Goal: Book appointment/travel/reservation

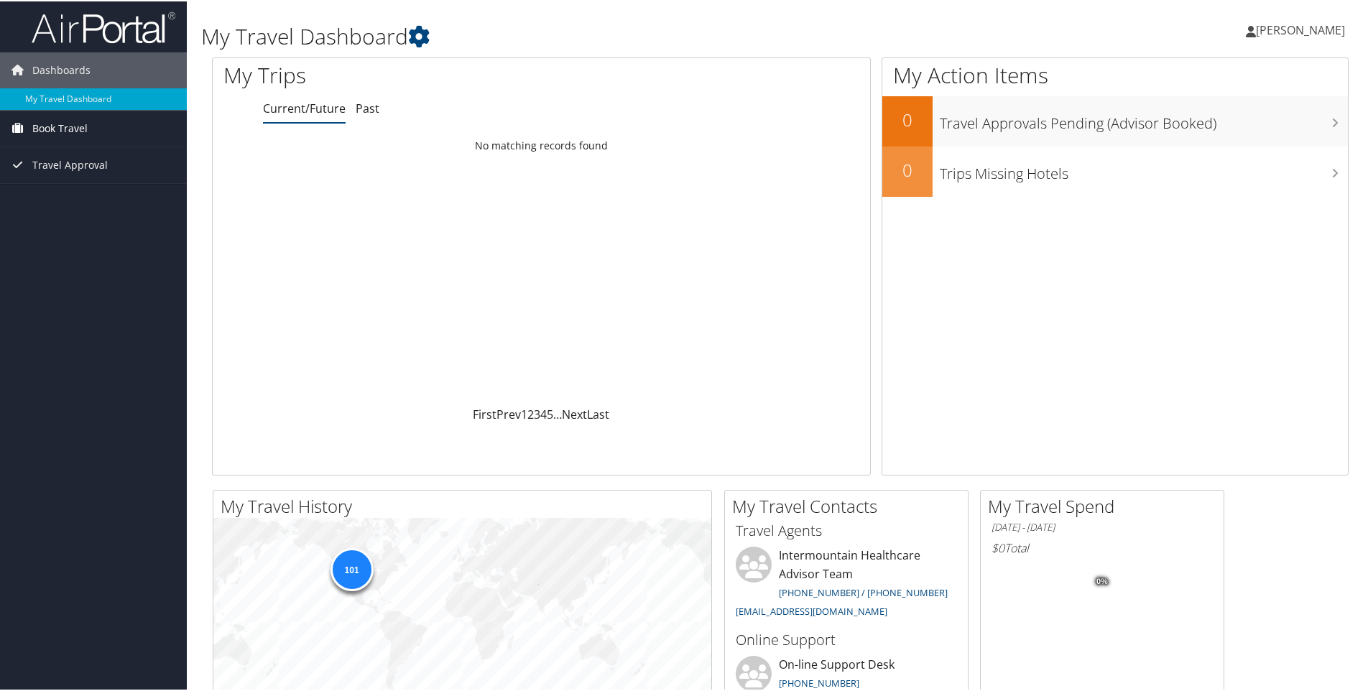
click at [55, 131] on span "Book Travel" at bounding box center [59, 127] width 55 height 36
click at [50, 175] on link "Book/Manage Online Trips" at bounding box center [93, 178] width 187 height 22
click at [26, 173] on link "Book/Manage Online Trips" at bounding box center [93, 178] width 187 height 22
